Goal: Book appointment/travel/reservation

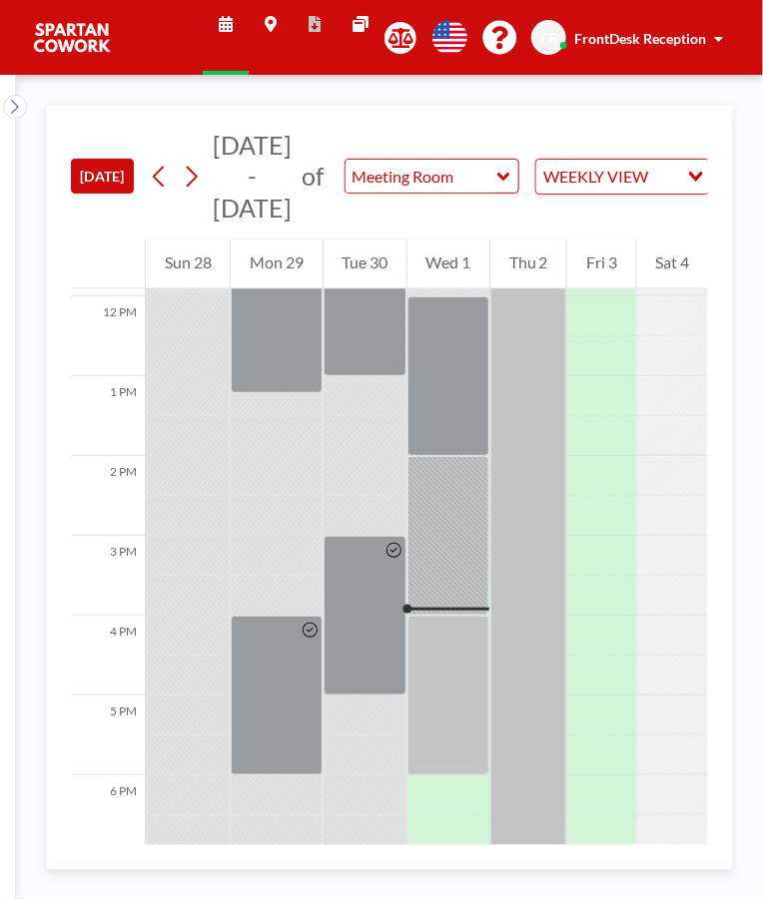
scroll to position [964, 0]
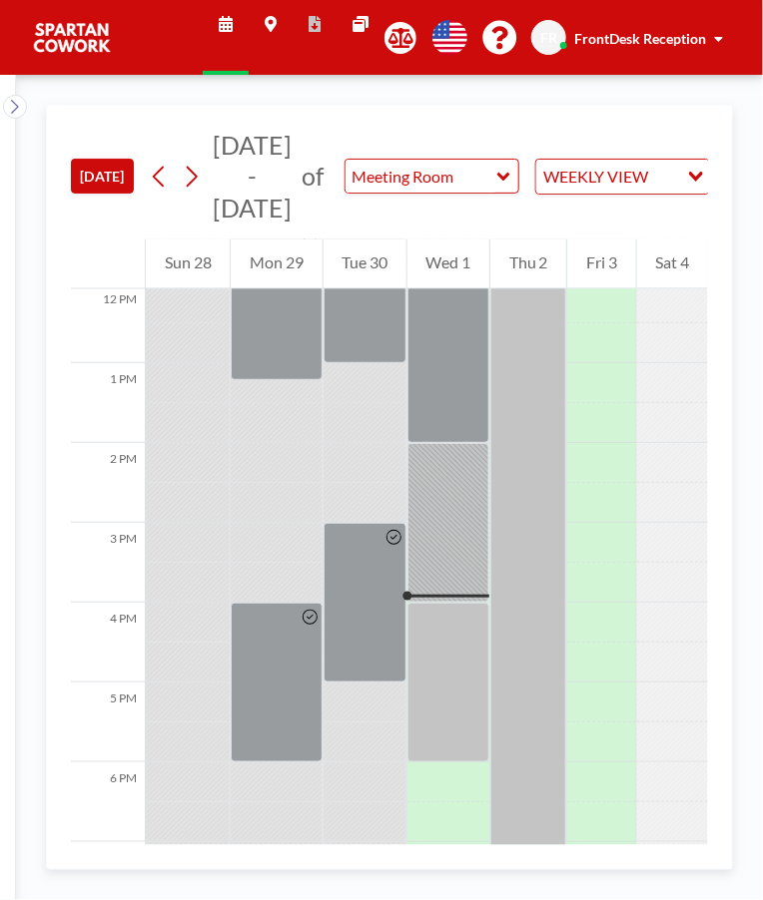
click at [460, 703] on div at bounding box center [448, 683] width 82 height 160
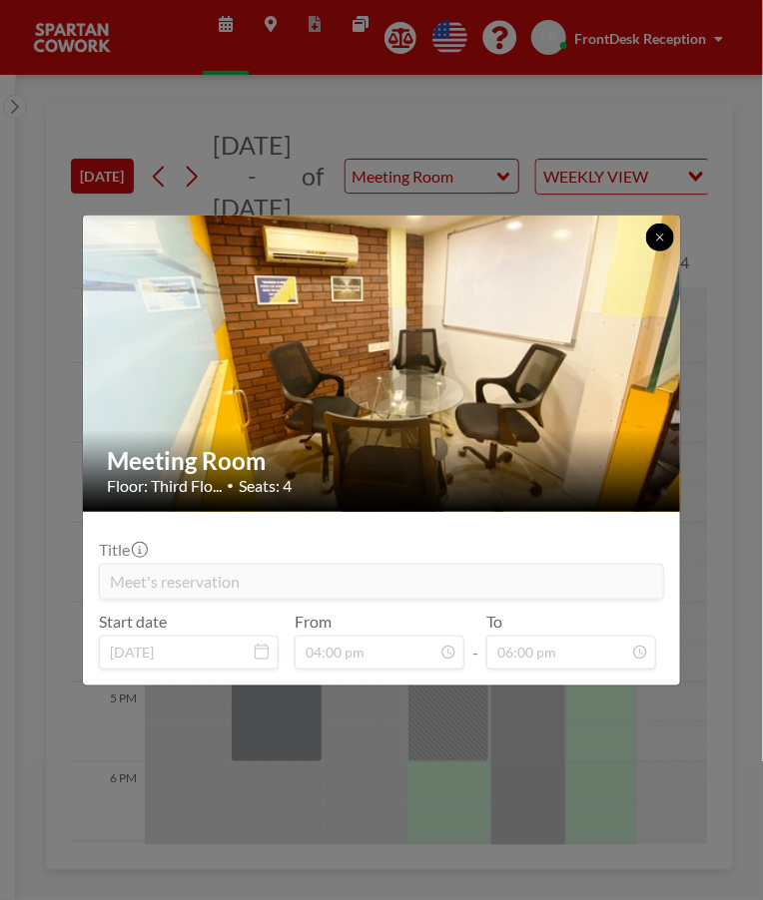
click at [663, 245] on button at bounding box center [660, 238] width 28 height 28
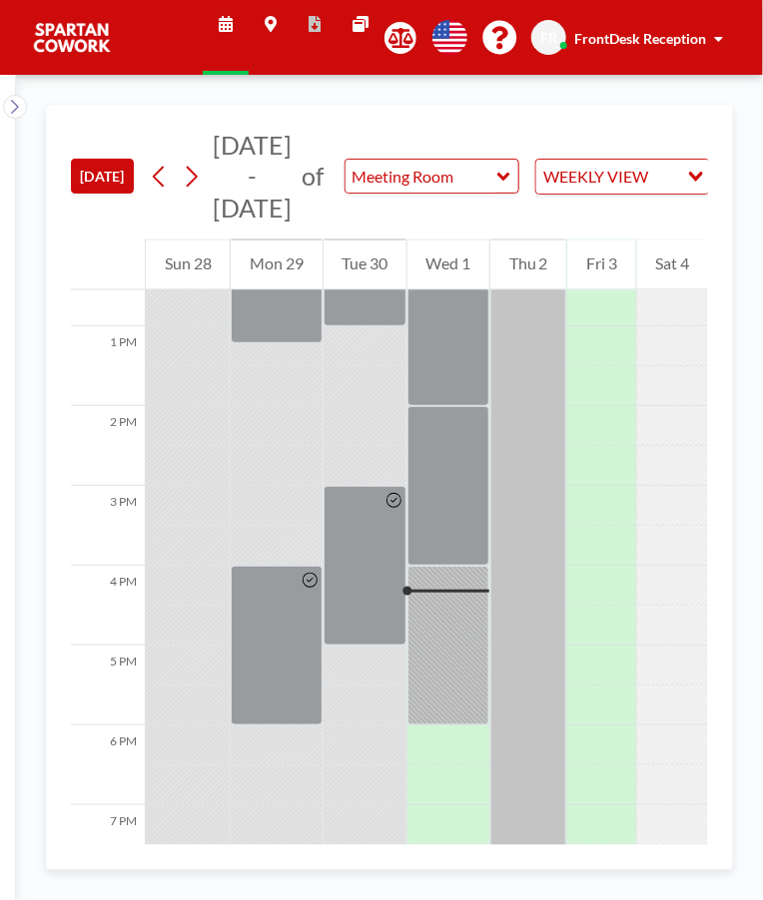
scroll to position [1003, 0]
click at [457, 648] on div at bounding box center [448, 644] width 82 height 160
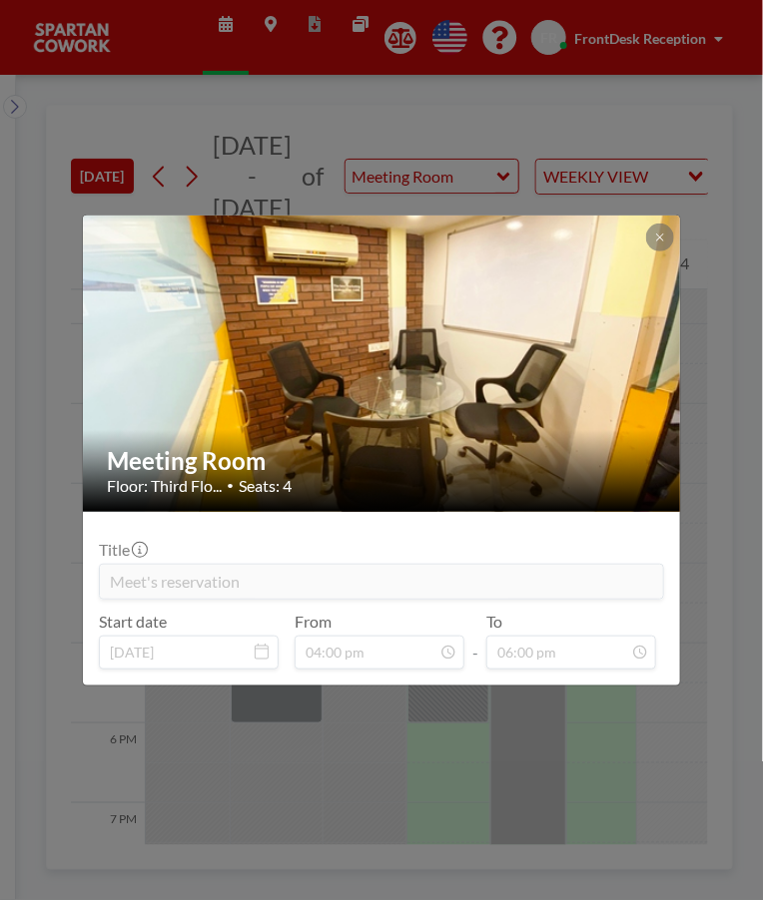
click at [659, 237] on icon at bounding box center [659, 237] width 7 height 7
